Goal: Navigation & Orientation: Find specific page/section

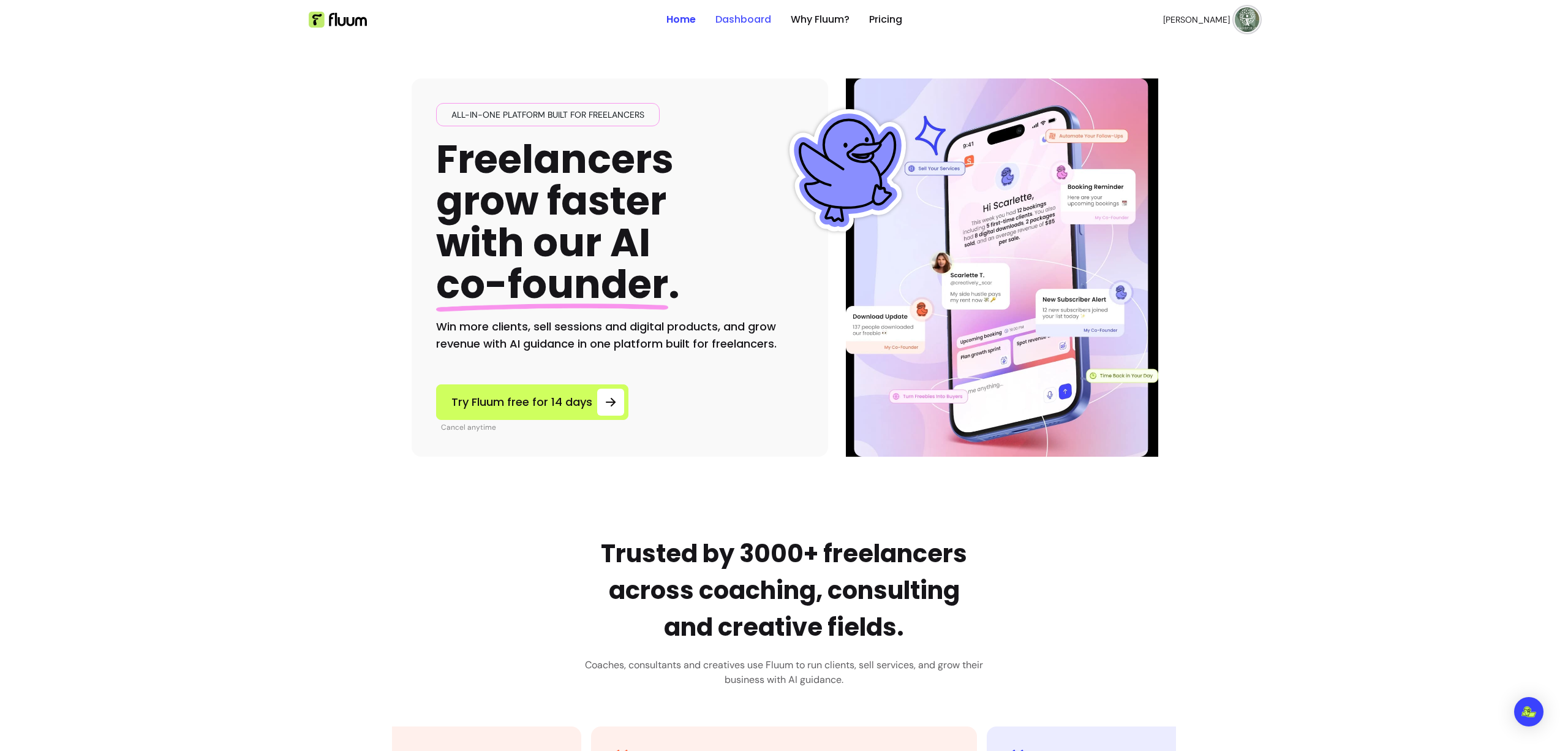
click at [742, 21] on link "Dashboard" at bounding box center [742, 19] width 56 height 15
click at [752, 22] on link "Dashboard" at bounding box center [742, 19] width 56 height 15
